Goal: Information Seeking & Learning: Understand process/instructions

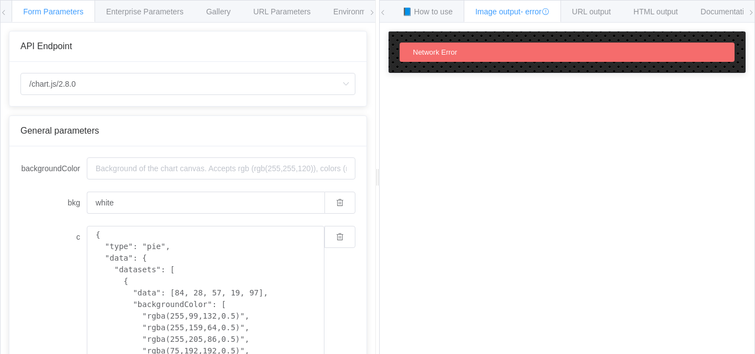
click at [8, 7] on div "Form Parameters Enterprise Parameters Gallery URL Parameters Environments" at bounding box center [188, 12] width 375 height 22
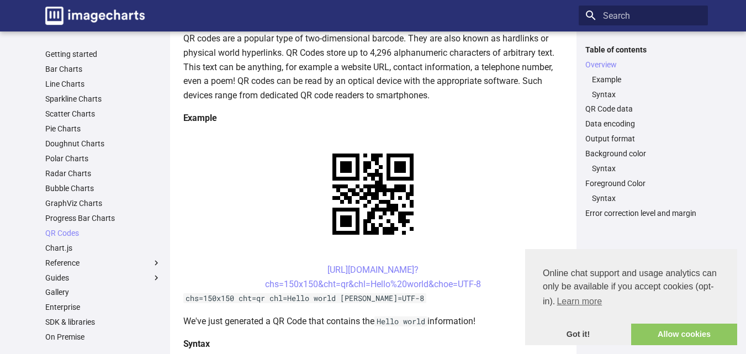
scroll to position [154, 0]
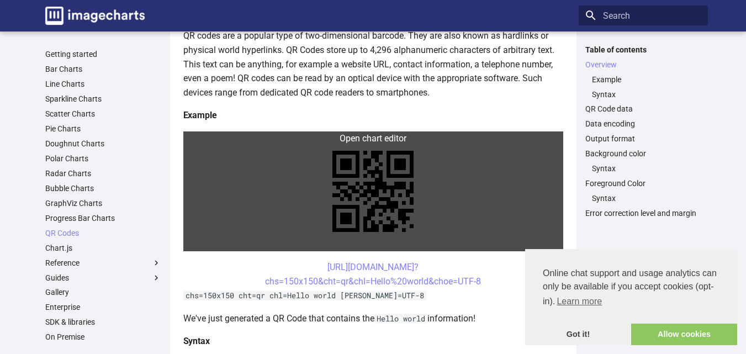
click at [207, 141] on link at bounding box center [373, 191] width 380 height 120
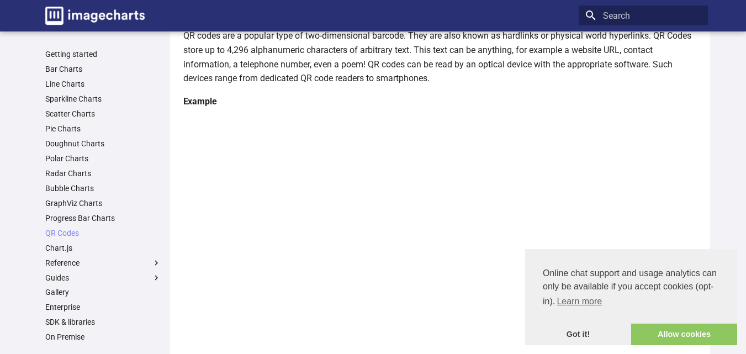
scroll to position [130, 0]
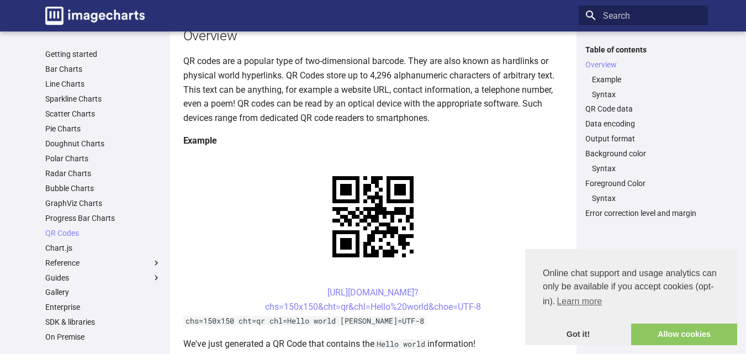
scroll to position [128, 0]
click at [486, 306] on center "[URL][DOMAIN_NAME]? chs=150x150&cht=qr&chl=Hello%20world&choe=UTF-8" at bounding box center [373, 300] width 380 height 28
click at [331, 289] on link "[URL][DOMAIN_NAME]? chs=150x150&cht=qr&chl=Hello%20world&choe=UTF-8" at bounding box center [373, 299] width 216 height 25
click at [514, 110] on p "QR codes are a popular type of two-dimensional barcode. They are also known as …" at bounding box center [373, 89] width 380 height 71
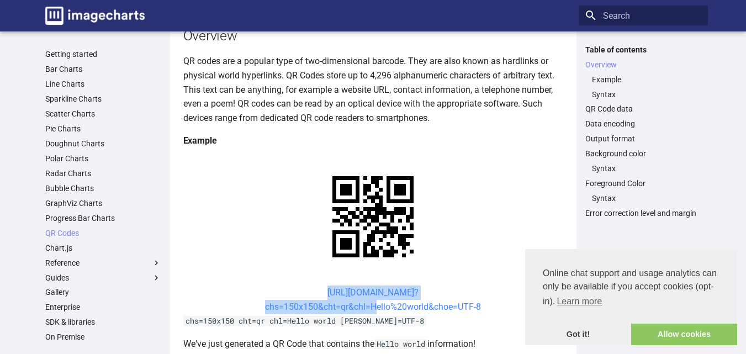
drag, startPoint x: 289, startPoint y: 291, endPoint x: 371, endPoint y: 310, distance: 84.1
click at [371, 310] on center "[URL][DOMAIN_NAME]? chs=150x150&cht=qr&chl=Hello%20world&choe=UTF-8" at bounding box center [373, 300] width 380 height 28
copy link "[URL][DOMAIN_NAME]? chs=150x150&cht=qr&chl="
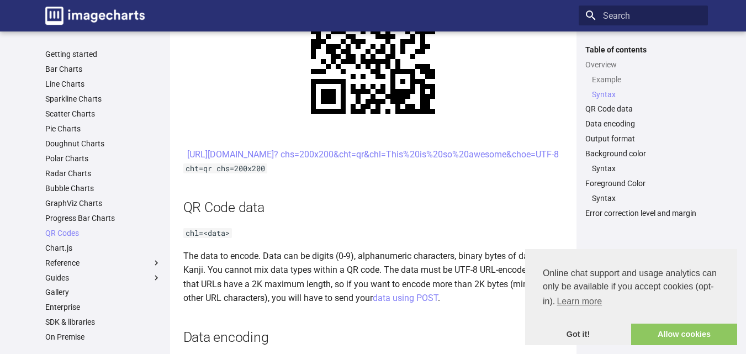
scroll to position [614, 0]
